Goal: Communication & Community: Participate in discussion

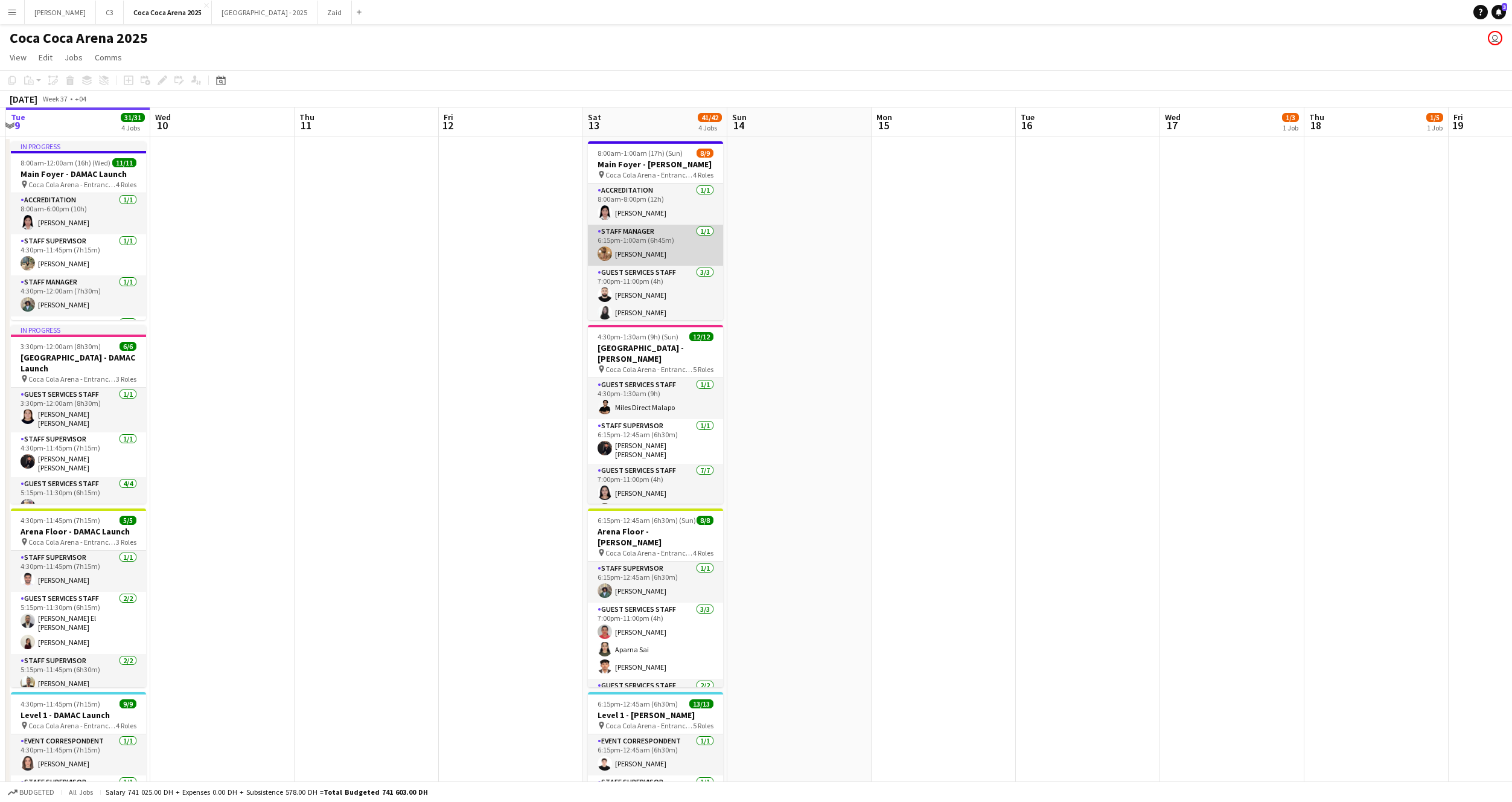
scroll to position [0, 284]
click at [1501, 12] on icon "Notifications" at bounding box center [1498, 12] width 7 height 7
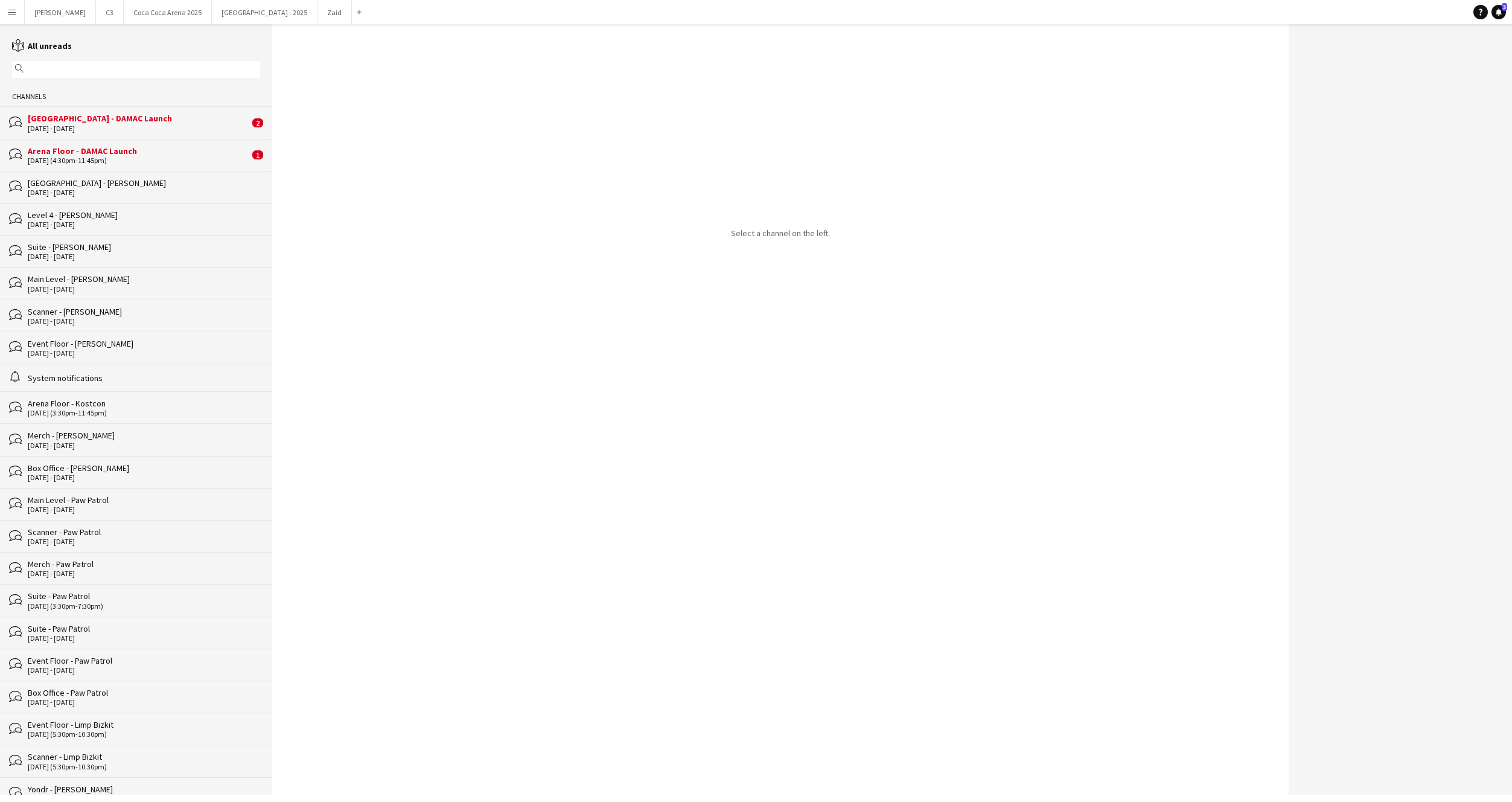
click at [147, 159] on div "[DATE] (4:30pm-11:45pm)" at bounding box center [138, 160] width 221 height 9
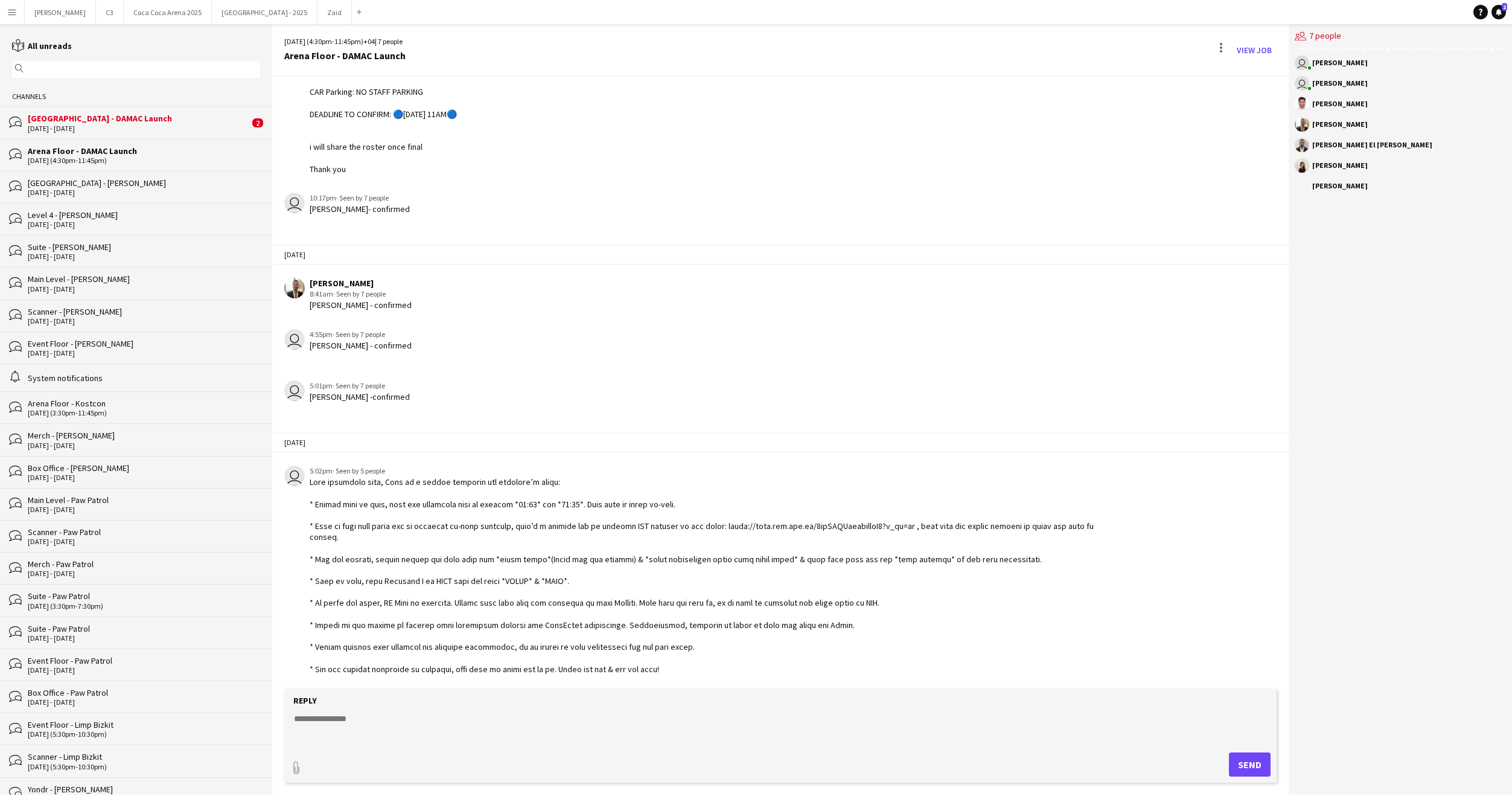
scroll to position [188, 0]
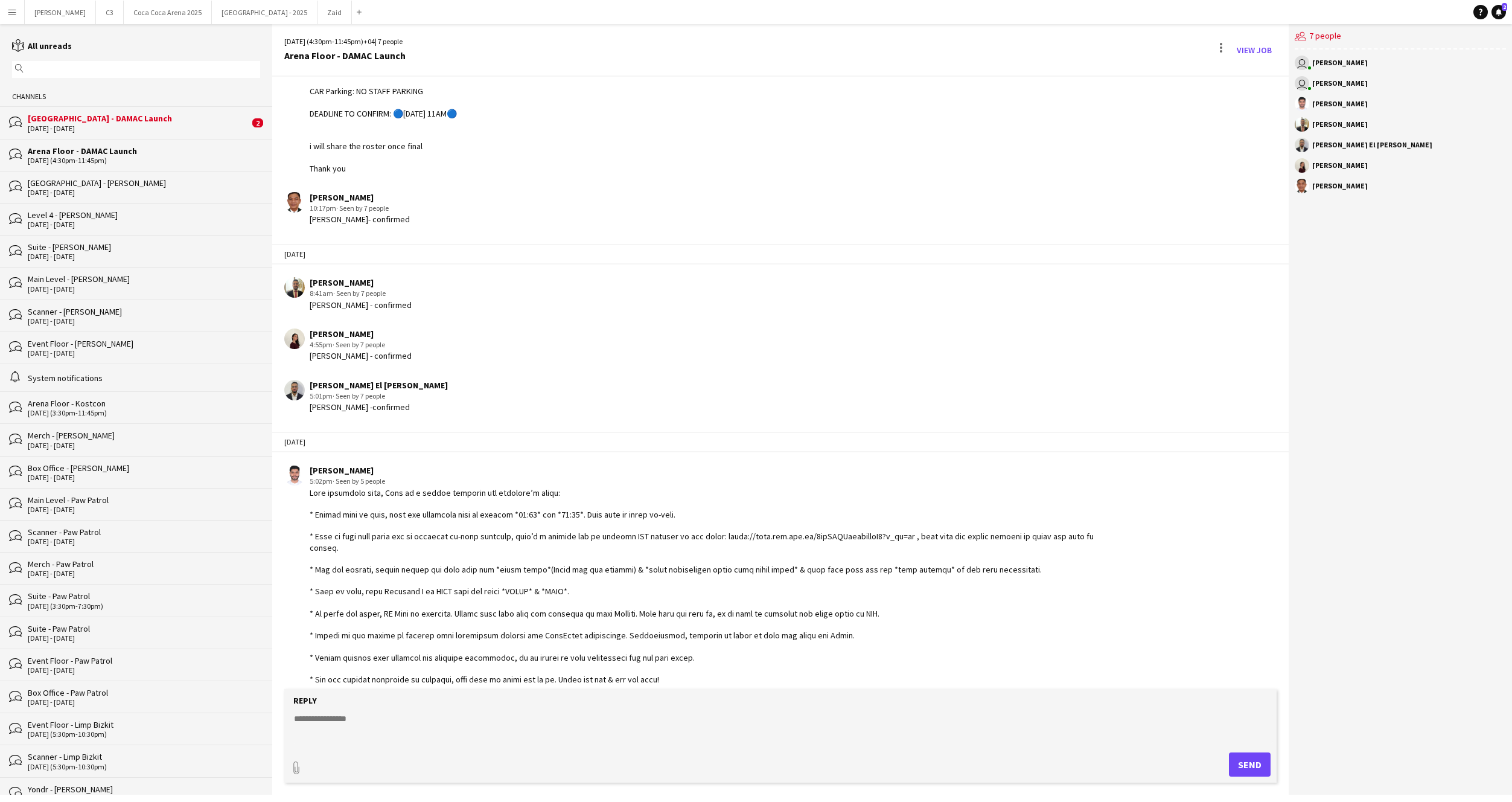
click at [138, 124] on div "[DATE] - [DATE]" at bounding box center [138, 128] width 221 height 9
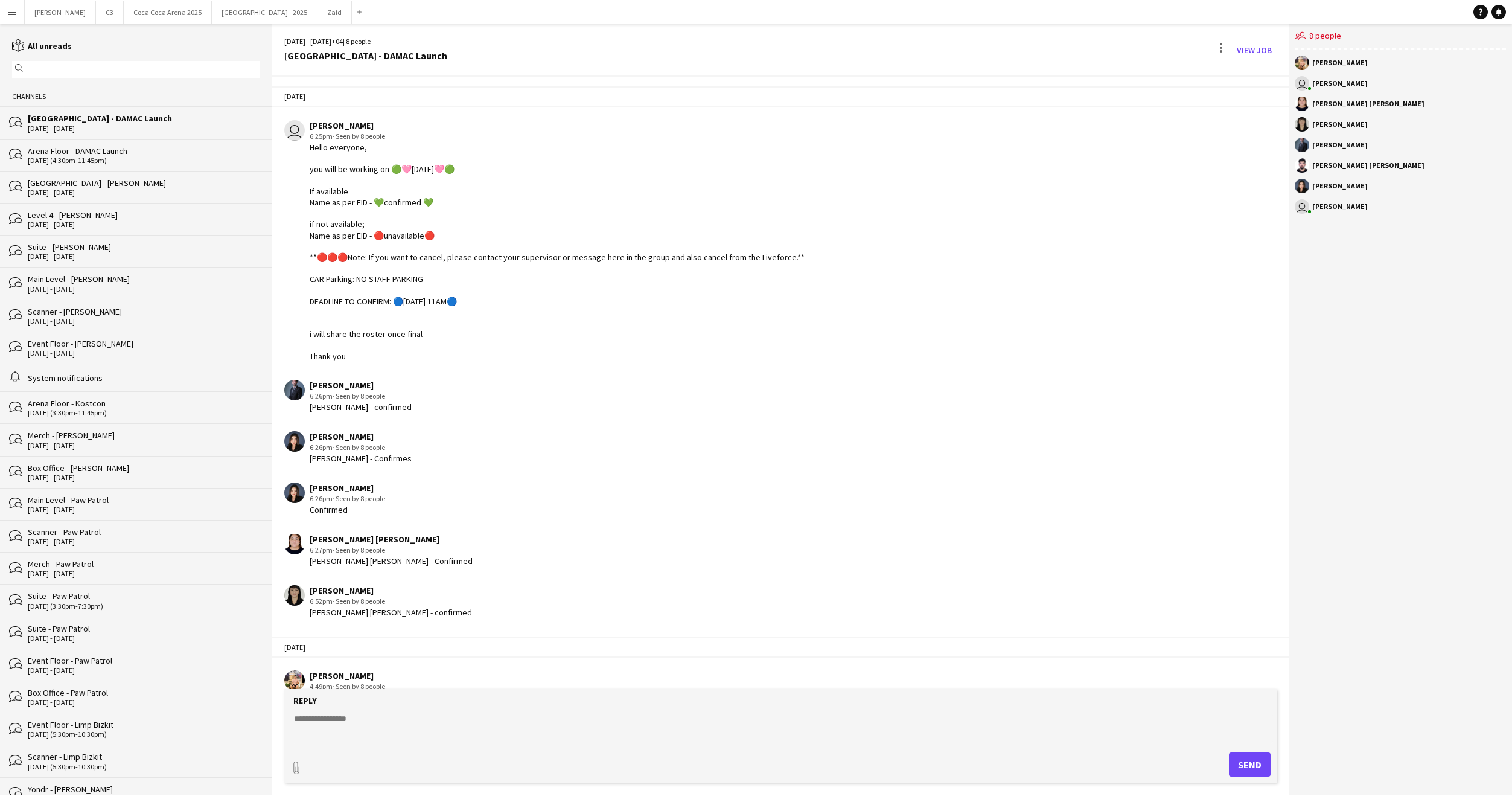
scroll to position [371, 0]
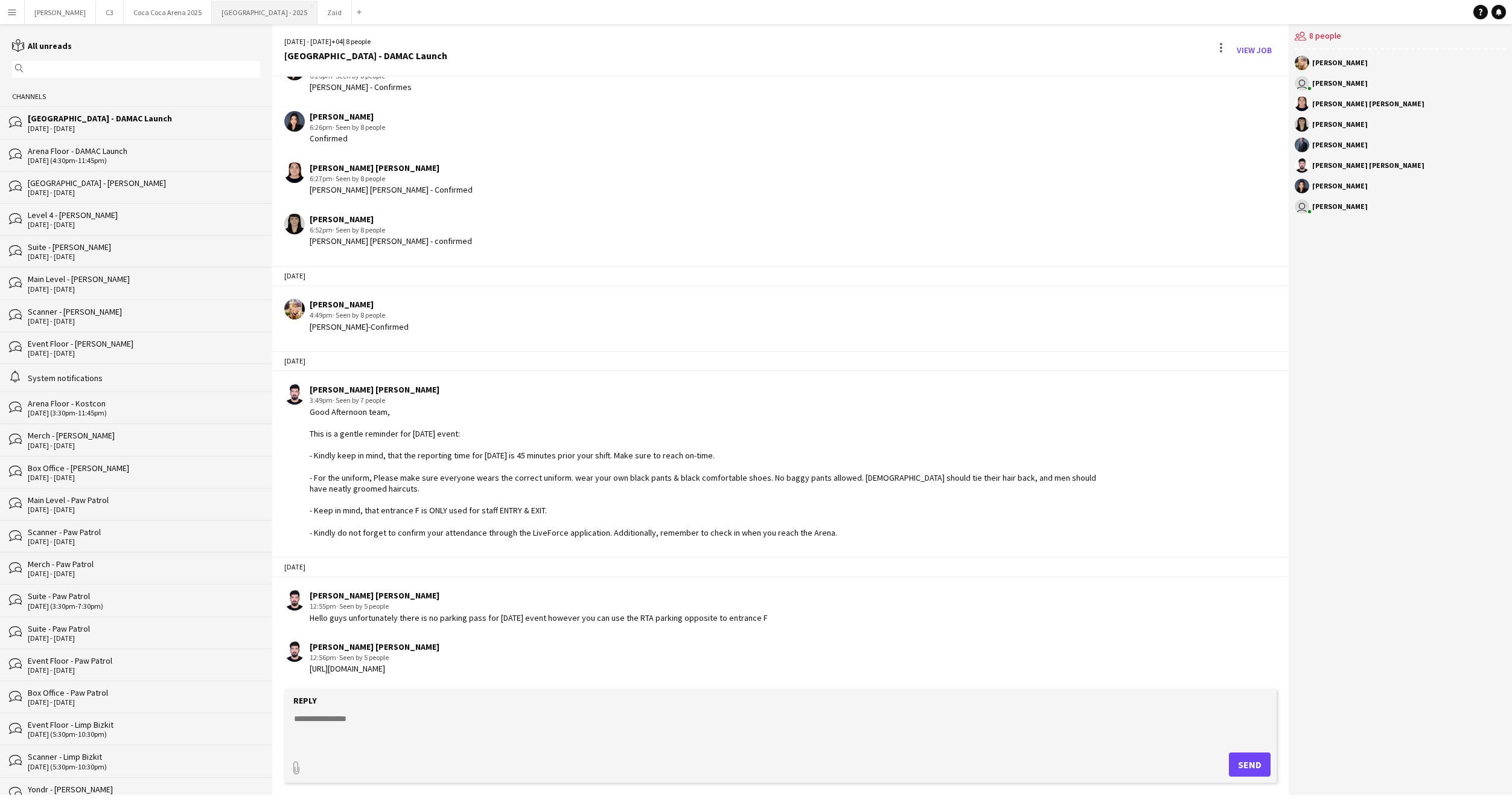
click at [212, 23] on button "[GEOGRAPHIC_DATA] - 2025 Close" at bounding box center [265, 12] width 106 height 23
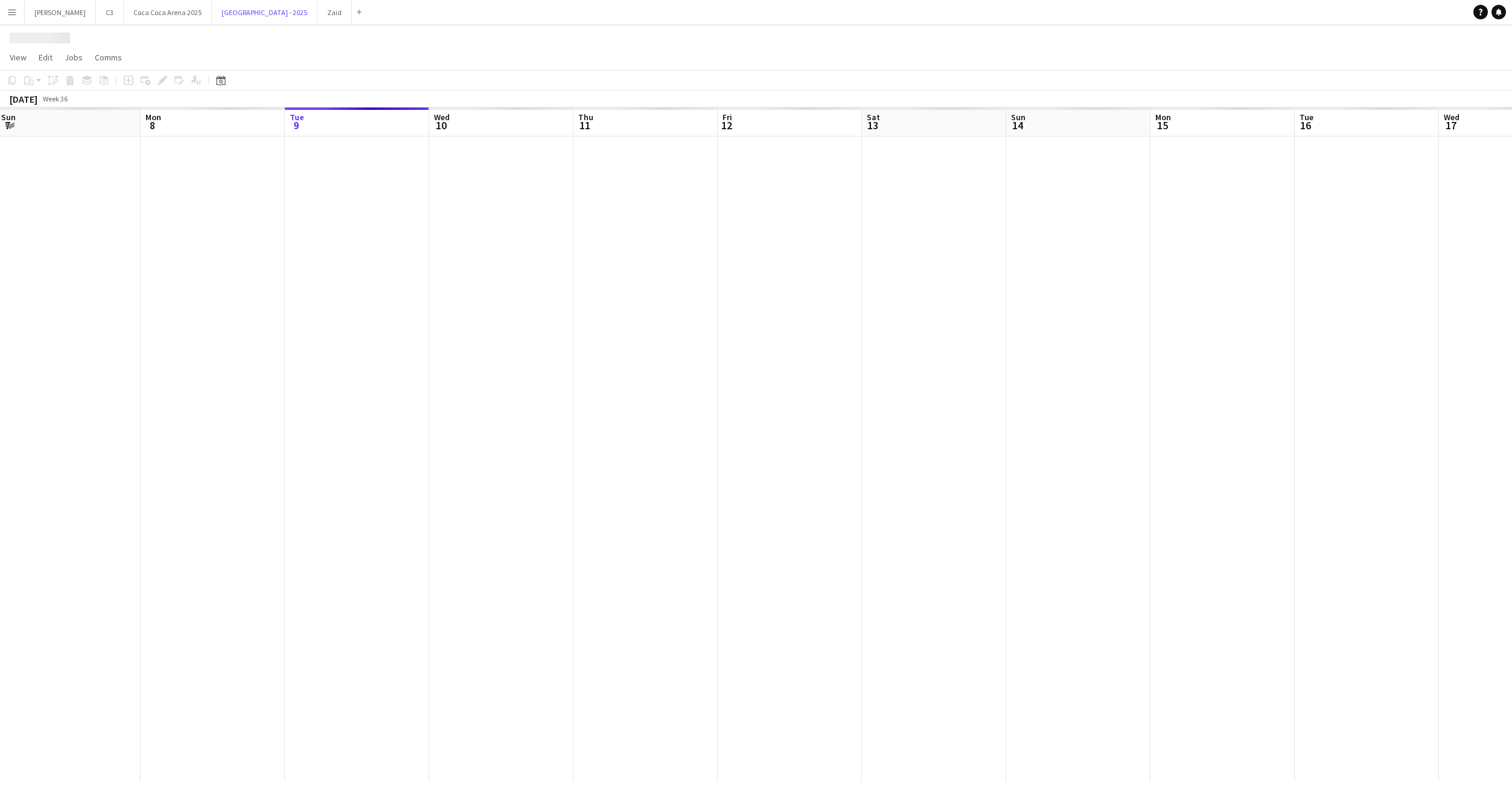
scroll to position [0, 270]
